Goal: Information Seeking & Learning: Learn about a topic

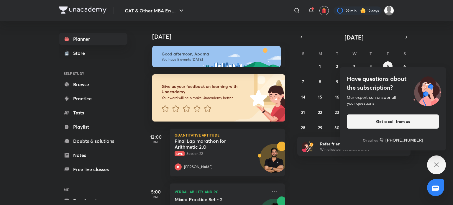
click at [438, 172] on div "Have questions about the subscription? Our expert can answer all your questions…" at bounding box center [436, 165] width 19 height 19
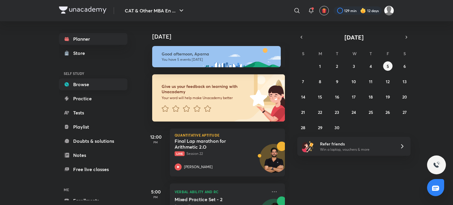
click at [97, 83] on link "Browse" at bounding box center [93, 85] width 68 height 12
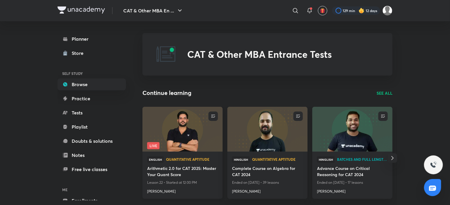
click at [197, 134] on img at bounding box center [183, 129] width 82 height 46
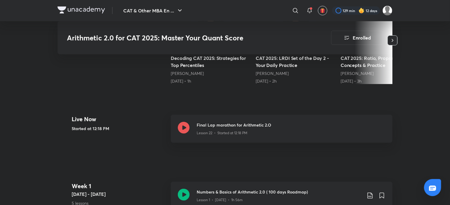
scroll to position [189, 0]
click at [187, 126] on icon at bounding box center [184, 128] width 12 height 12
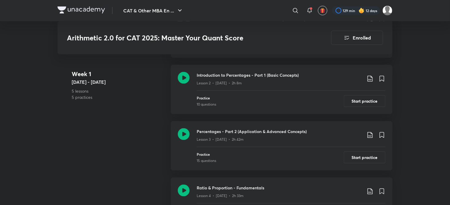
scroll to position [362, 0]
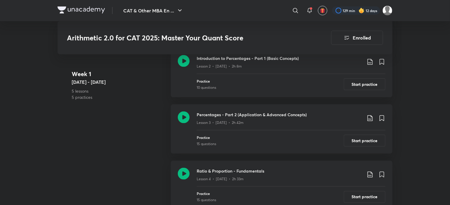
scroll to position [383, 0]
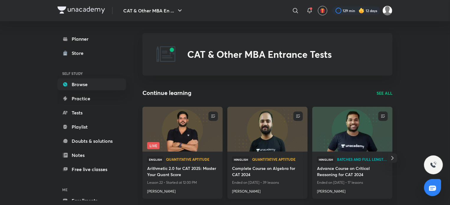
click at [279, 137] on img at bounding box center [268, 129] width 82 height 46
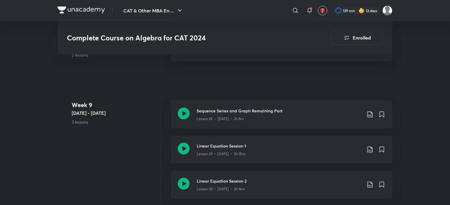
scroll to position [1451, 0]
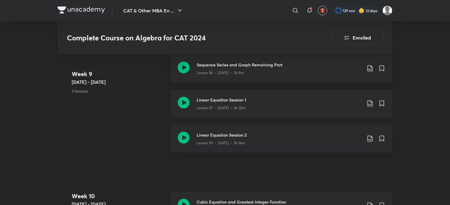
click at [185, 97] on icon at bounding box center [184, 103] width 12 height 12
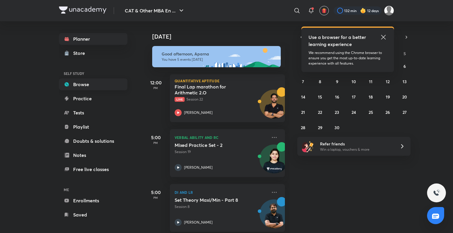
click at [99, 89] on link "Browse" at bounding box center [93, 85] width 68 height 12
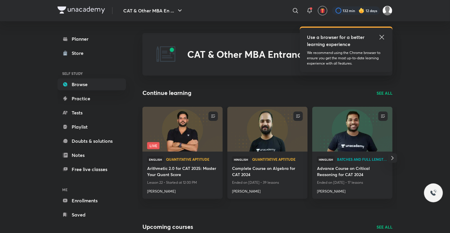
click at [283, 135] on img at bounding box center [268, 129] width 82 height 46
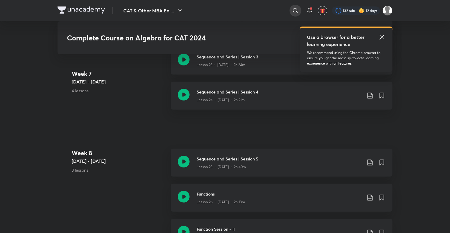
scroll to position [1186, 0]
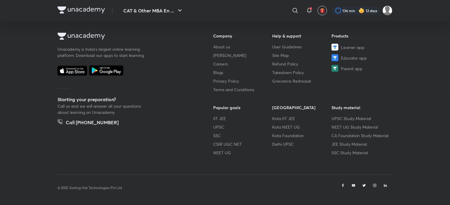
scroll to position [306, 0]
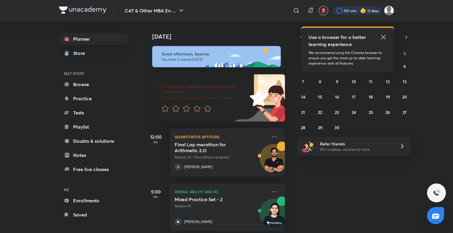
click at [368, 12] on div at bounding box center [357, 10] width 49 height 8
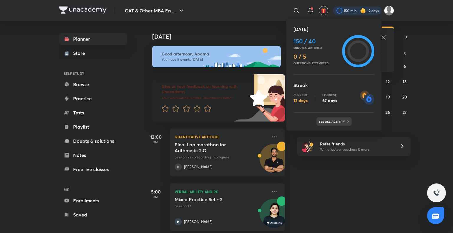
click at [336, 122] on p "See all activity" at bounding box center [332, 122] width 27 height 4
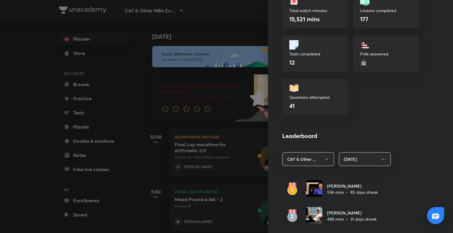
scroll to position [264, 0]
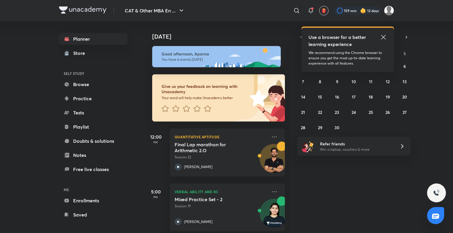
click at [362, 8] on img at bounding box center [363, 11] width 6 height 6
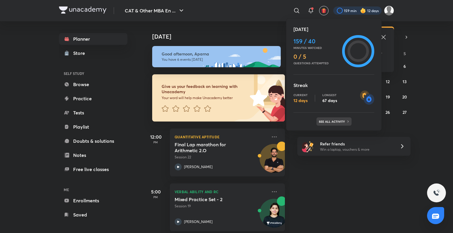
click at [335, 117] on div "See all activity" at bounding box center [334, 121] width 35 height 8
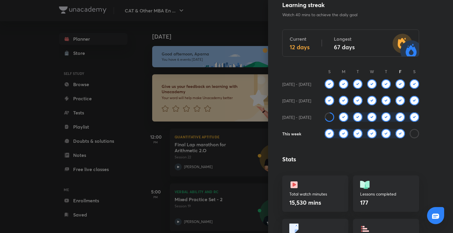
scroll to position [24, 0]
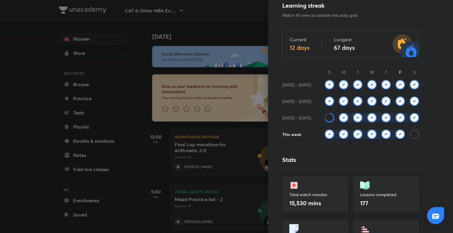
click at [129, 137] on div at bounding box center [226, 116] width 453 height 233
